Goal: Information Seeking & Learning: Learn about a topic

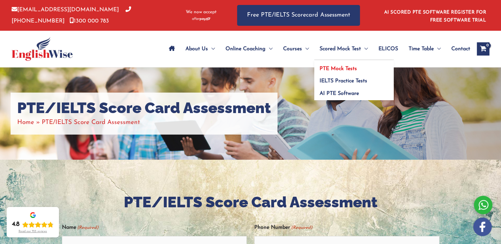
click at [339, 70] on span "PTE Mock Tests" at bounding box center [337, 68] width 37 height 5
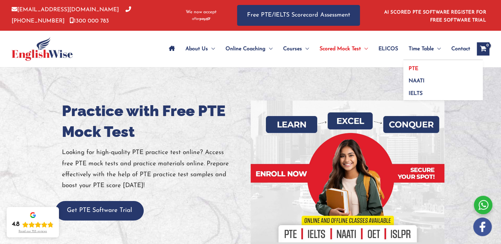
click at [416, 71] on span "PTE" at bounding box center [414, 68] width 10 height 5
